Goal: Navigation & Orientation: Find specific page/section

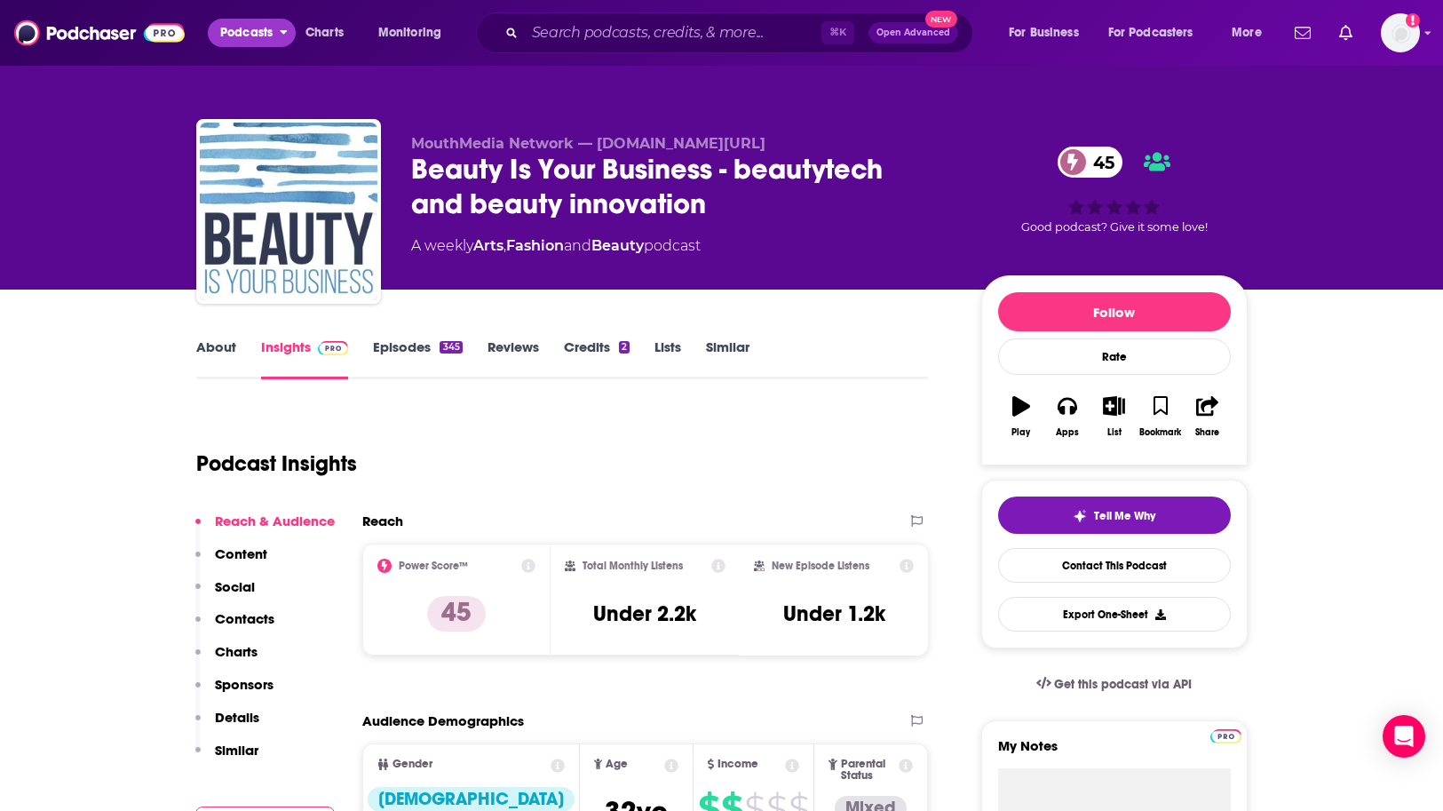
click at [255, 30] on span "Podcasts" at bounding box center [246, 32] width 52 height 25
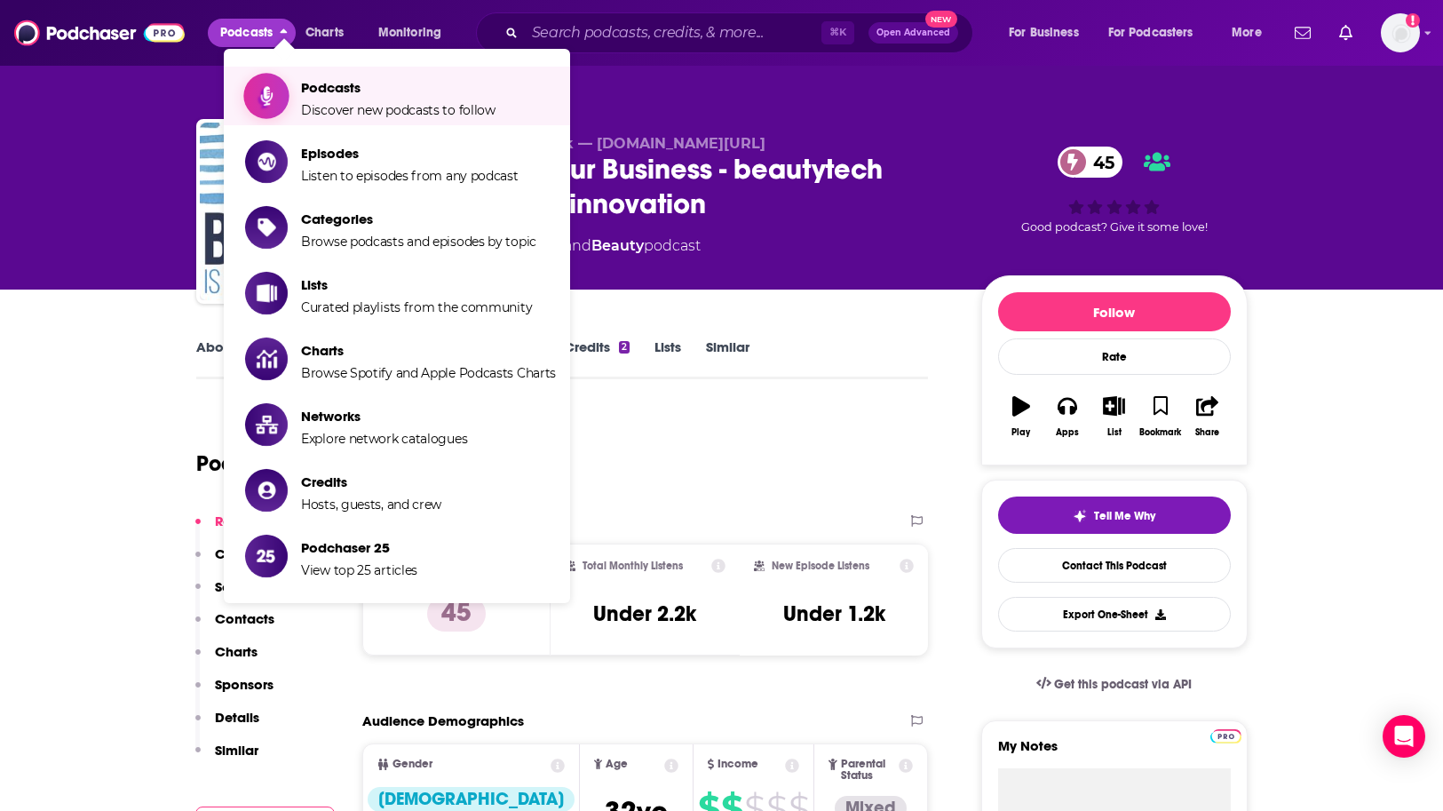
click at [401, 87] on span "Podcasts" at bounding box center [398, 87] width 195 height 17
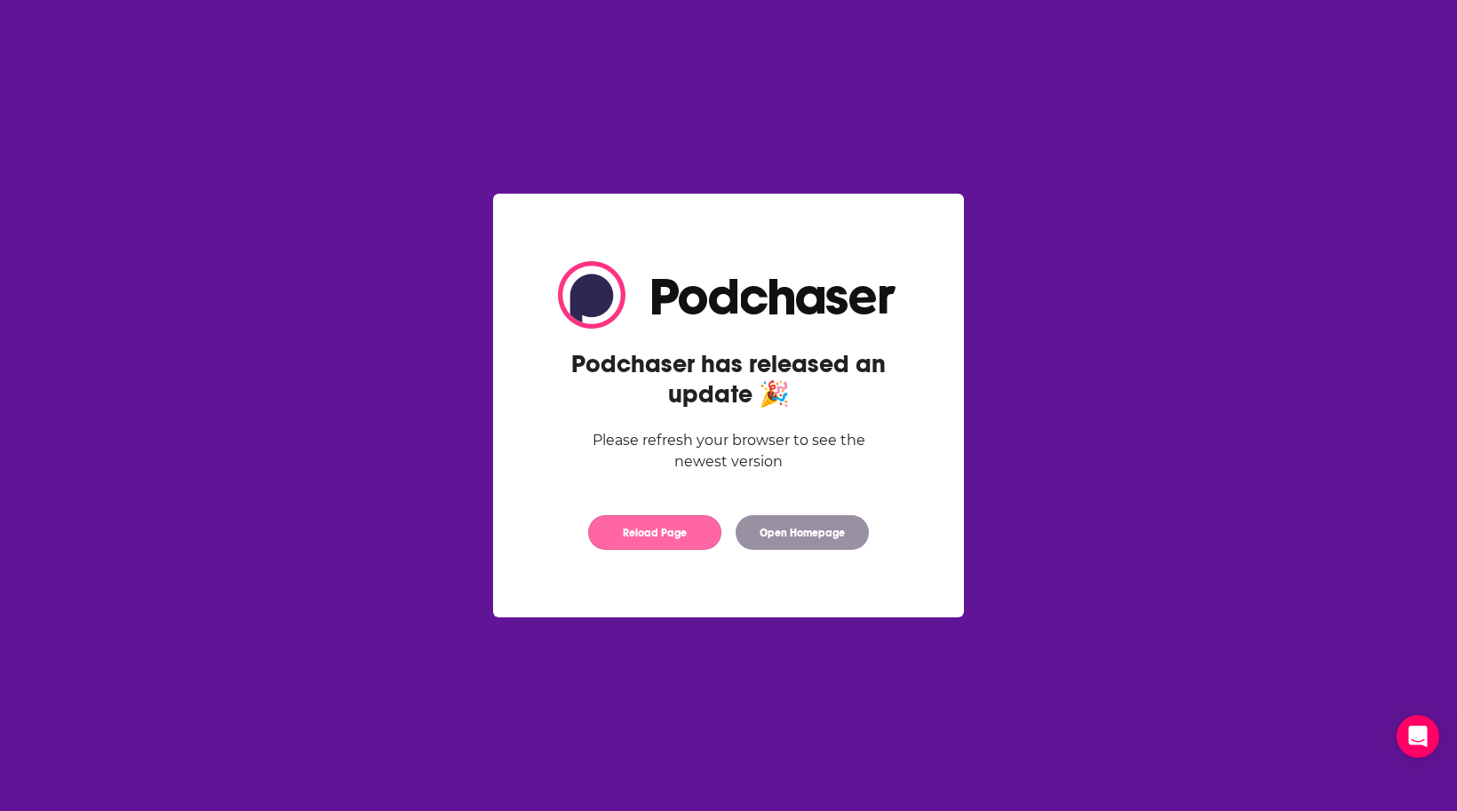
click at [674, 533] on button "Reload Page" at bounding box center [654, 532] width 133 height 35
